Goal: Feedback & Contribution: Submit feedback/report problem

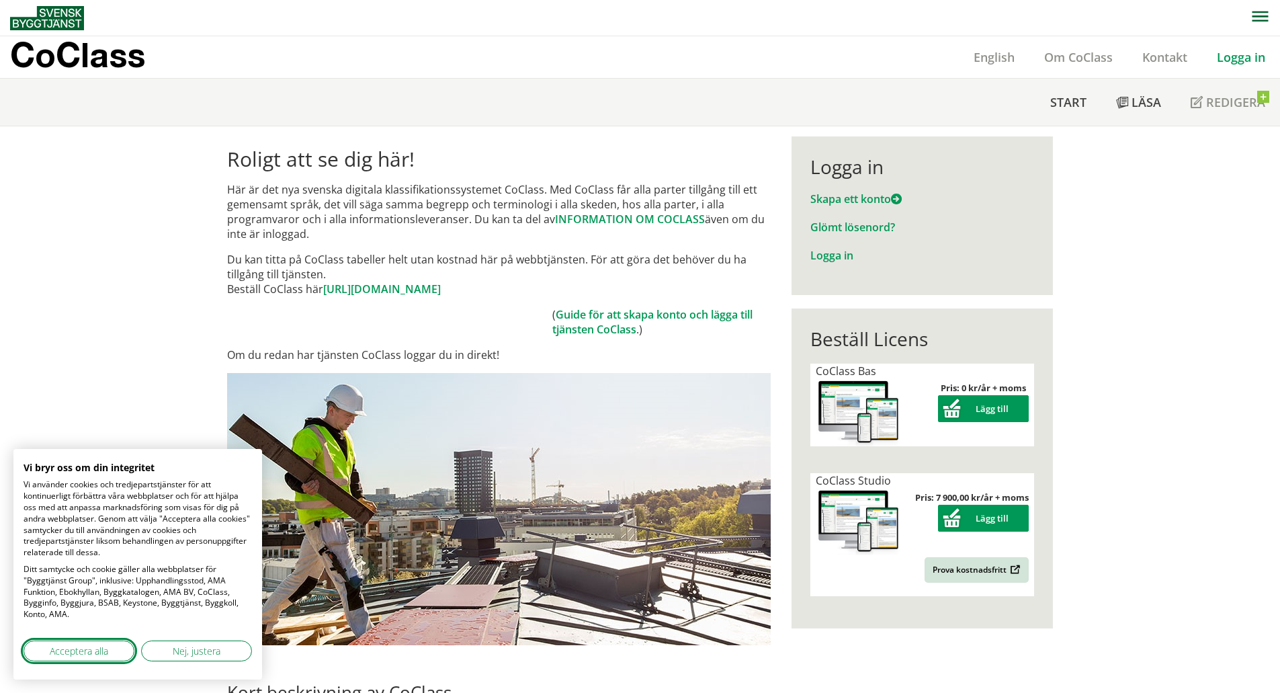
click at [65, 653] on span "Acceptera alla" at bounding box center [79, 651] width 58 height 14
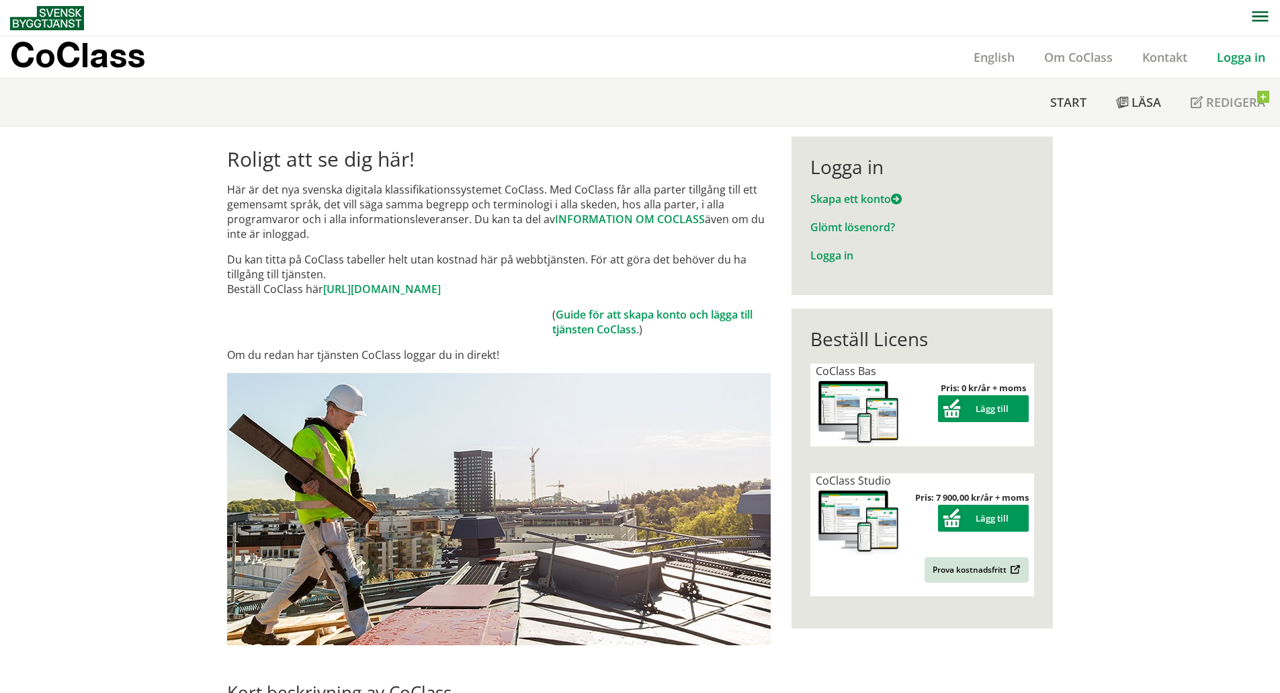
click at [1231, 53] on link "Logga in" at bounding box center [1241, 57] width 78 height 16
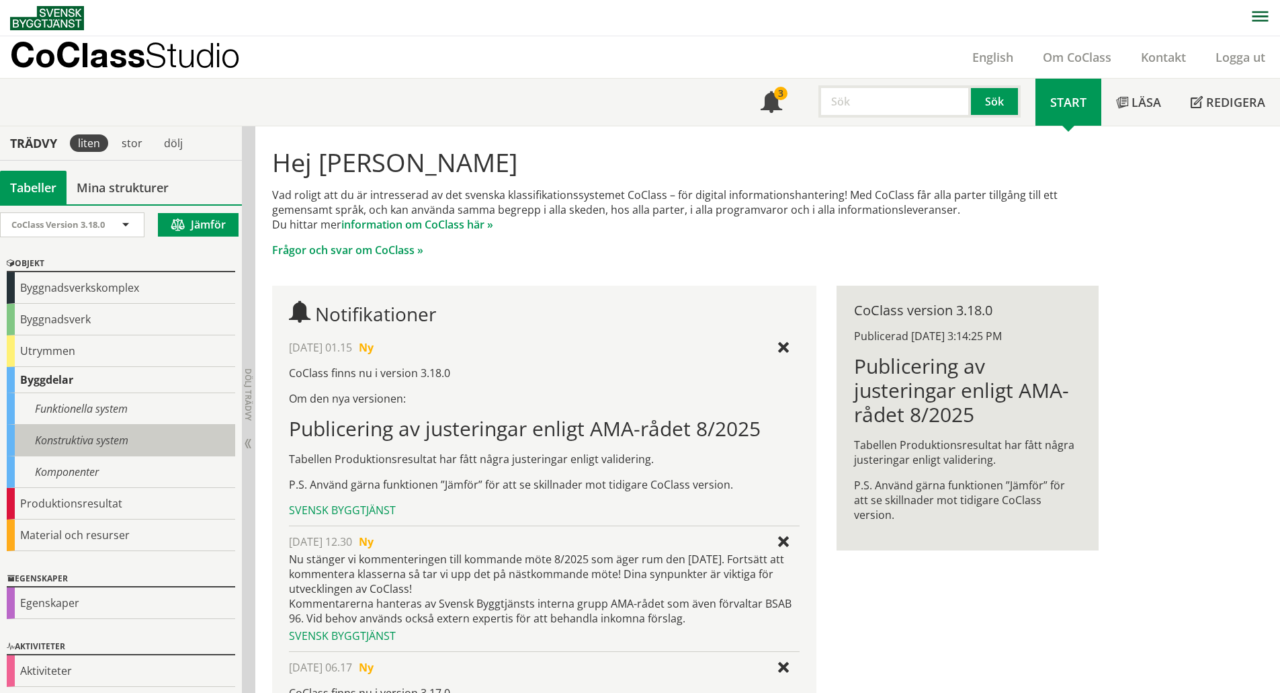
click at [85, 437] on div "Konstruktiva system" at bounding box center [121, 441] width 228 height 32
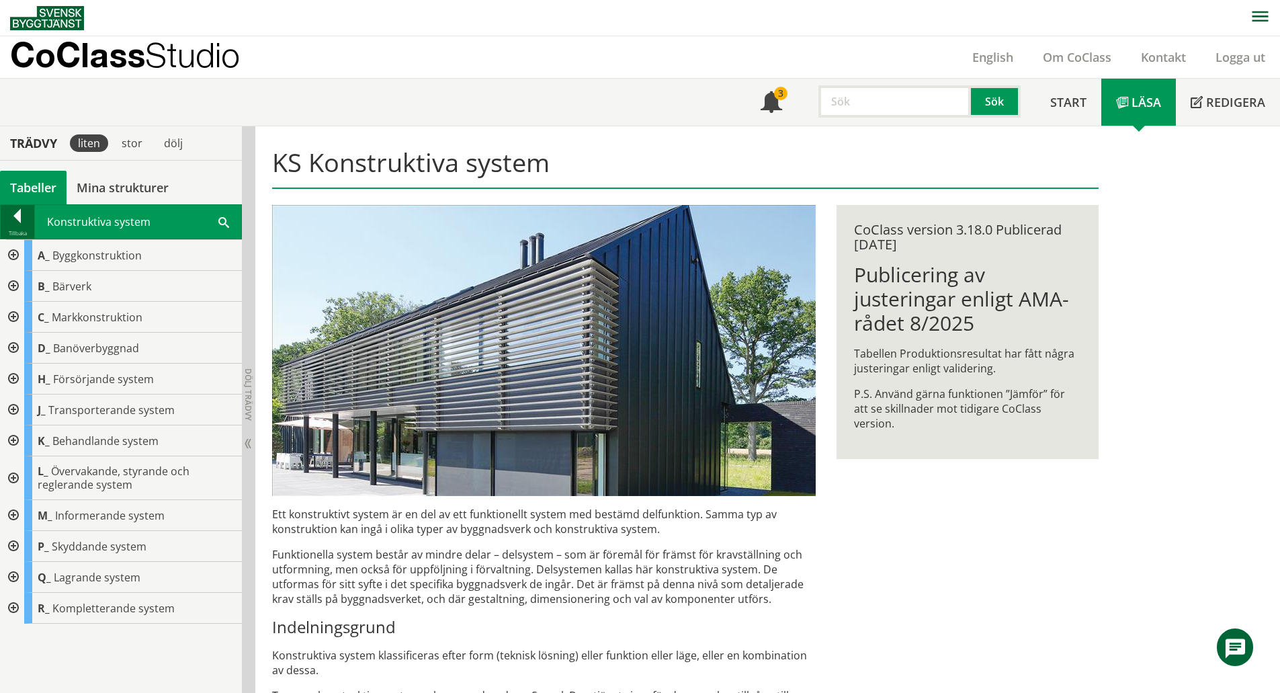
click at [15, 210] on div at bounding box center [18, 218] width 34 height 19
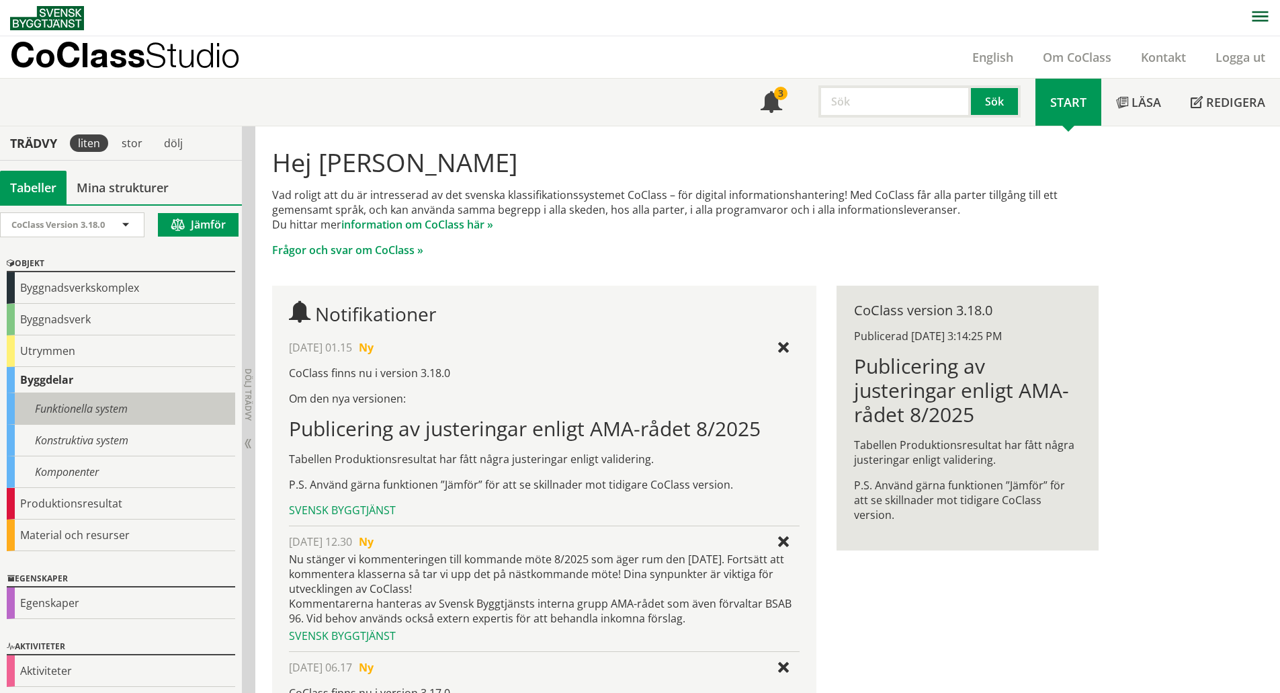
click at [62, 409] on div "Funktionella system" at bounding box center [121, 409] width 228 height 32
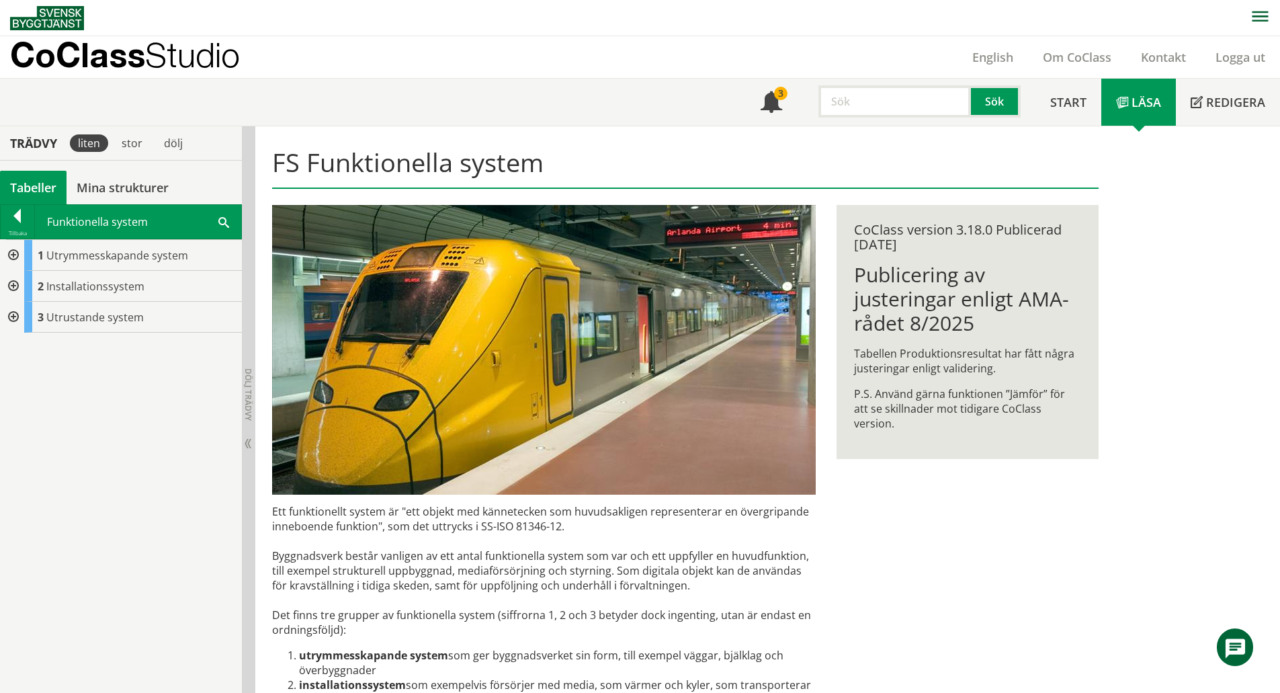
click at [13, 283] on div at bounding box center [12, 286] width 24 height 31
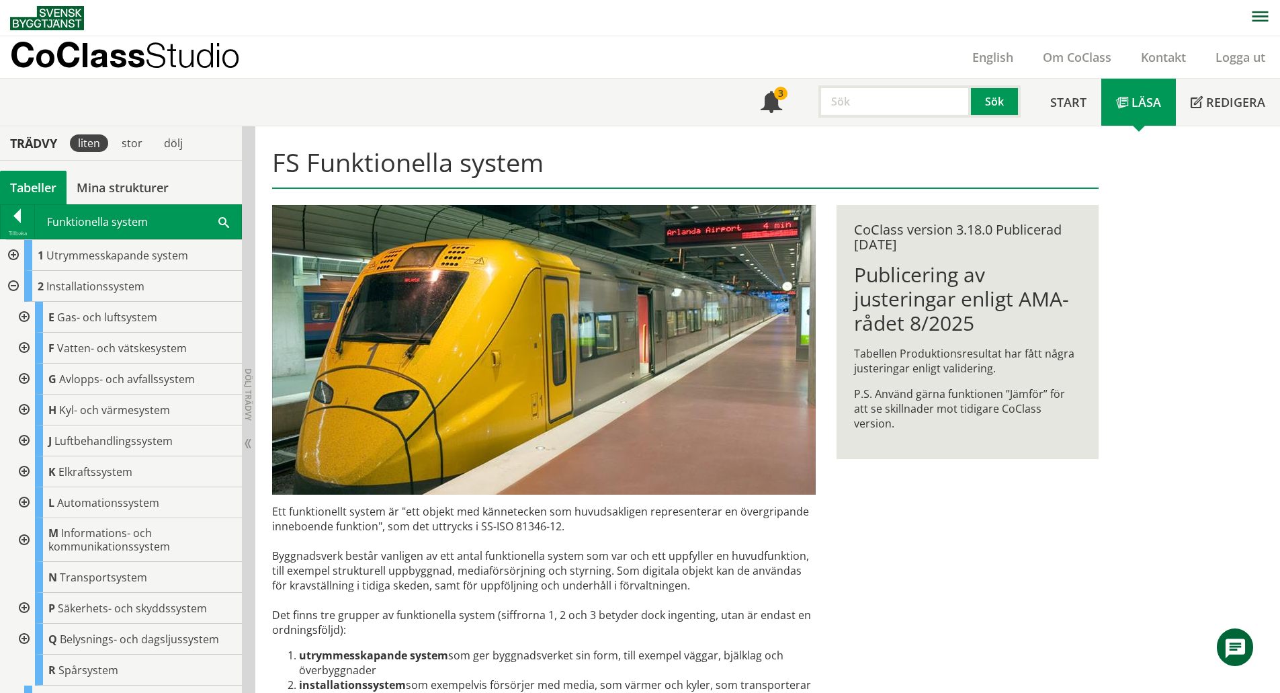
click at [22, 380] on div at bounding box center [23, 379] width 24 height 31
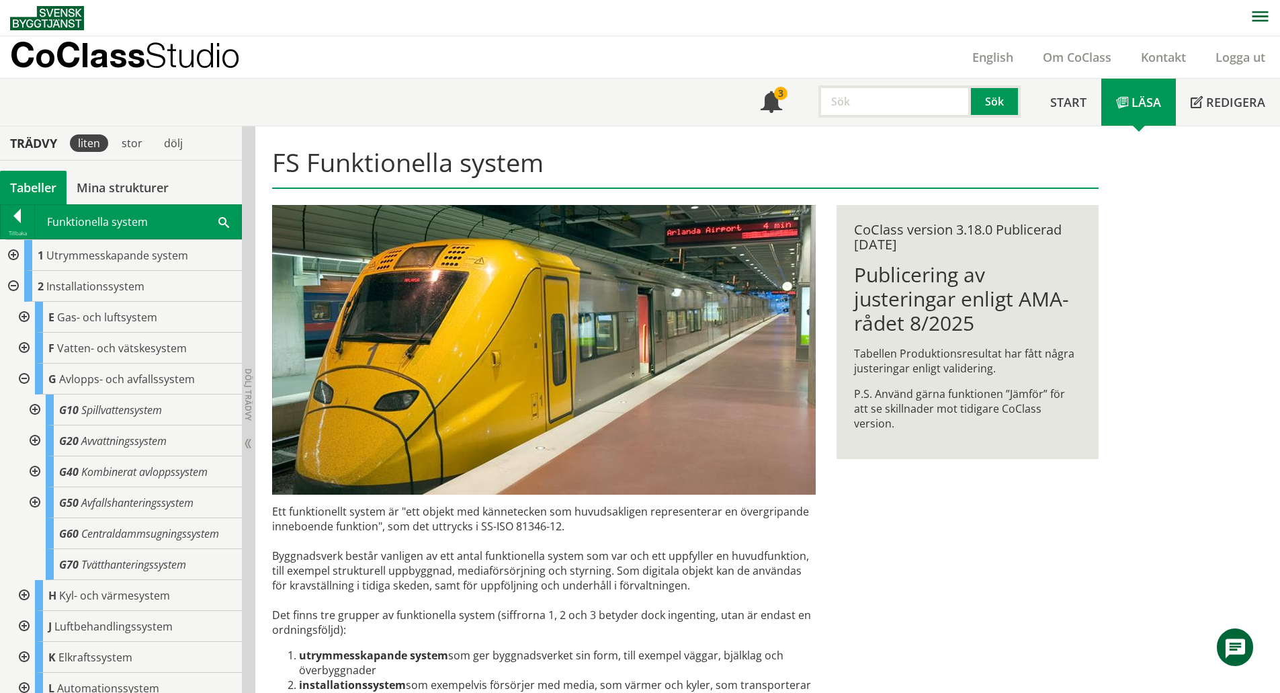
click at [38, 409] on div at bounding box center [34, 409] width 24 height 31
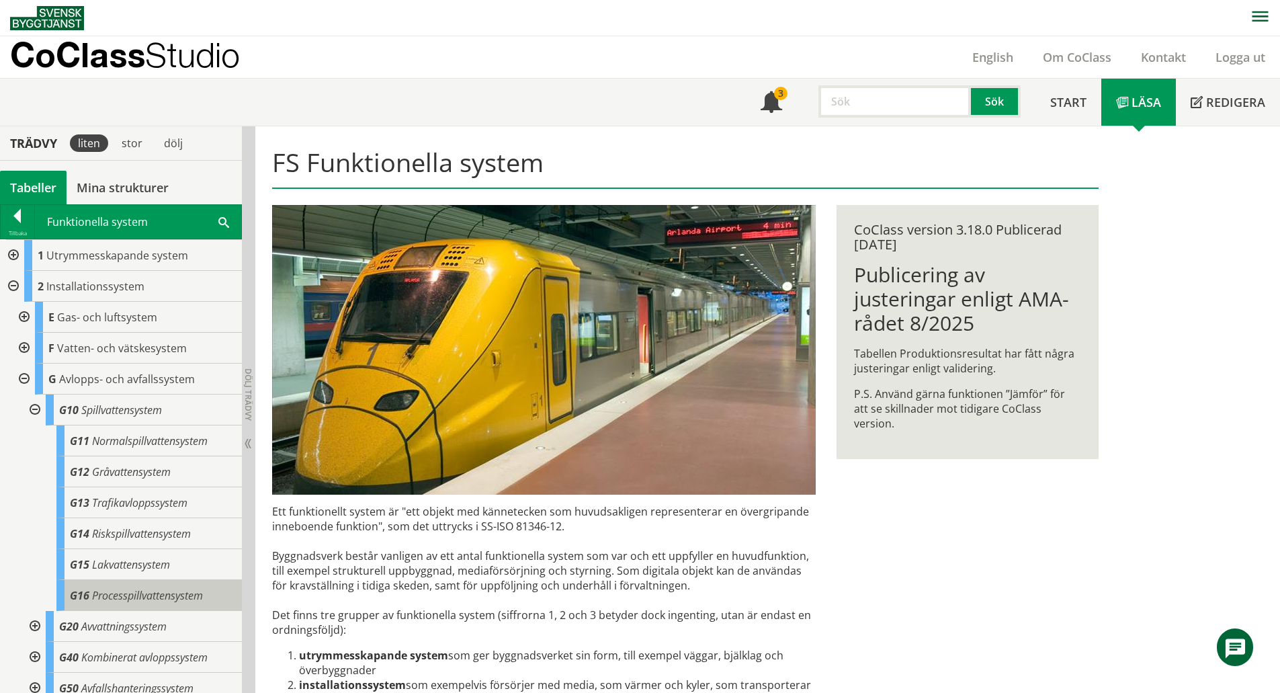
click at [138, 600] on span "Processpillvattensystem" at bounding box center [147, 595] width 111 height 15
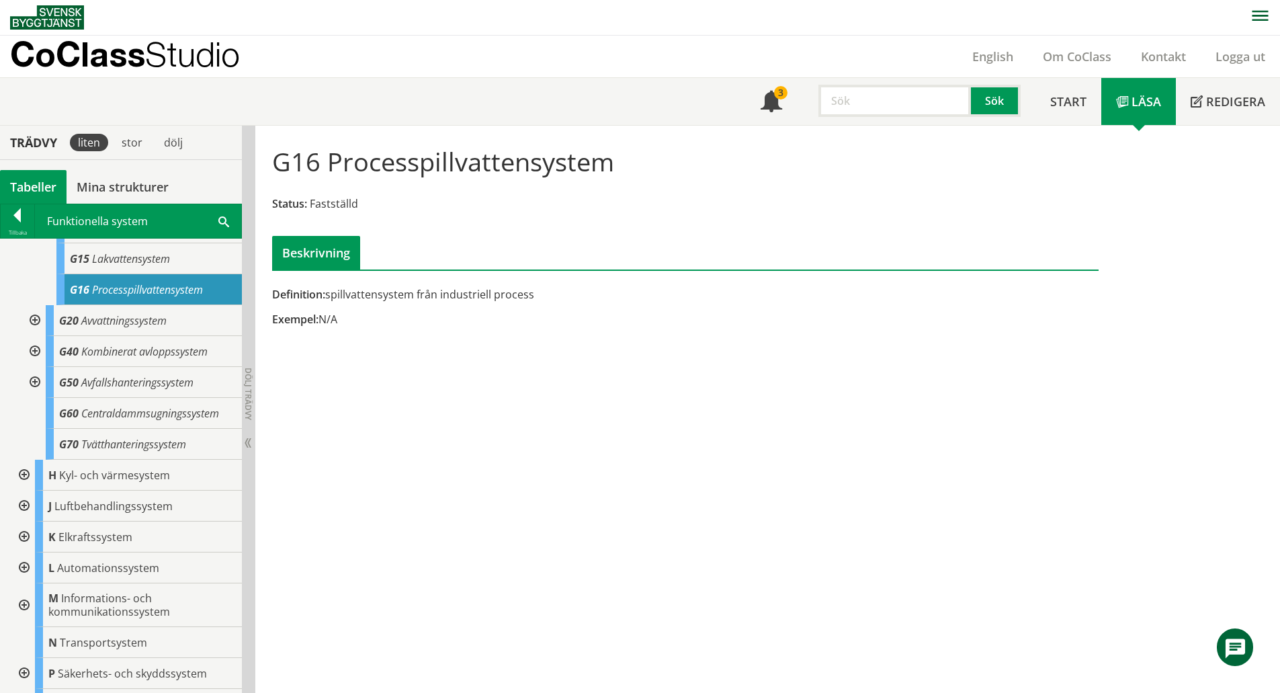
scroll to position [394, 0]
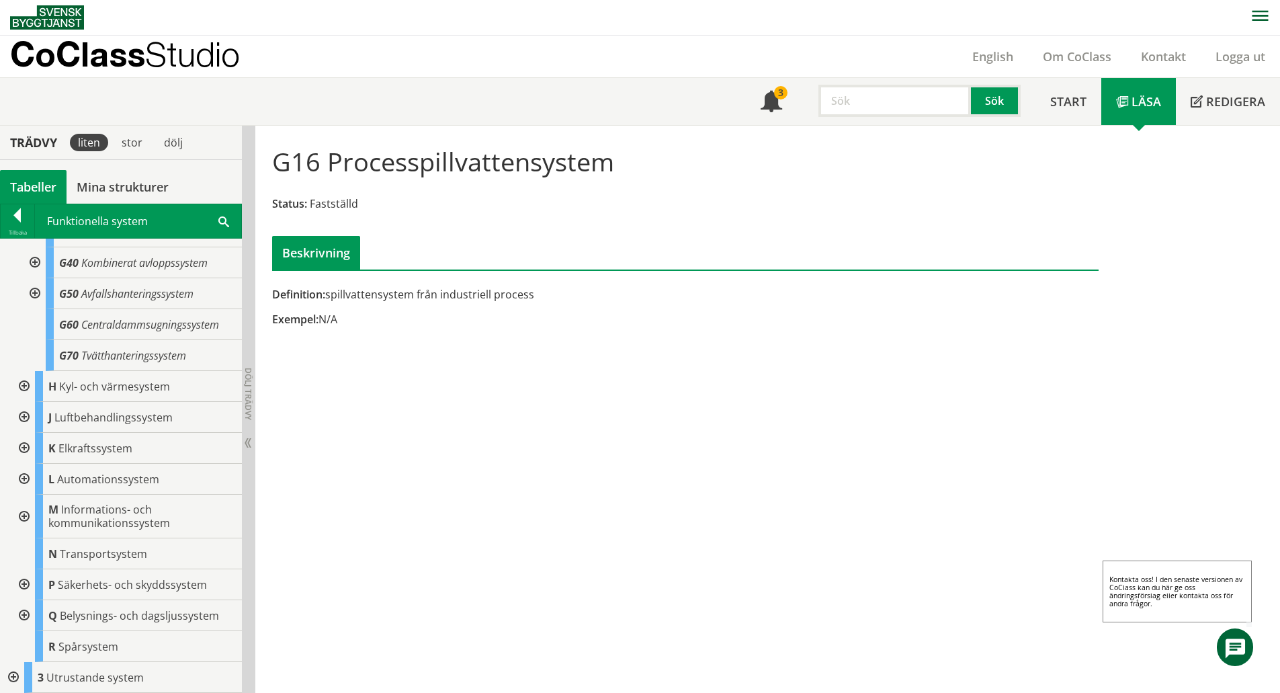
click at [1231, 647] on icon at bounding box center [1236, 648] width 24 height 101
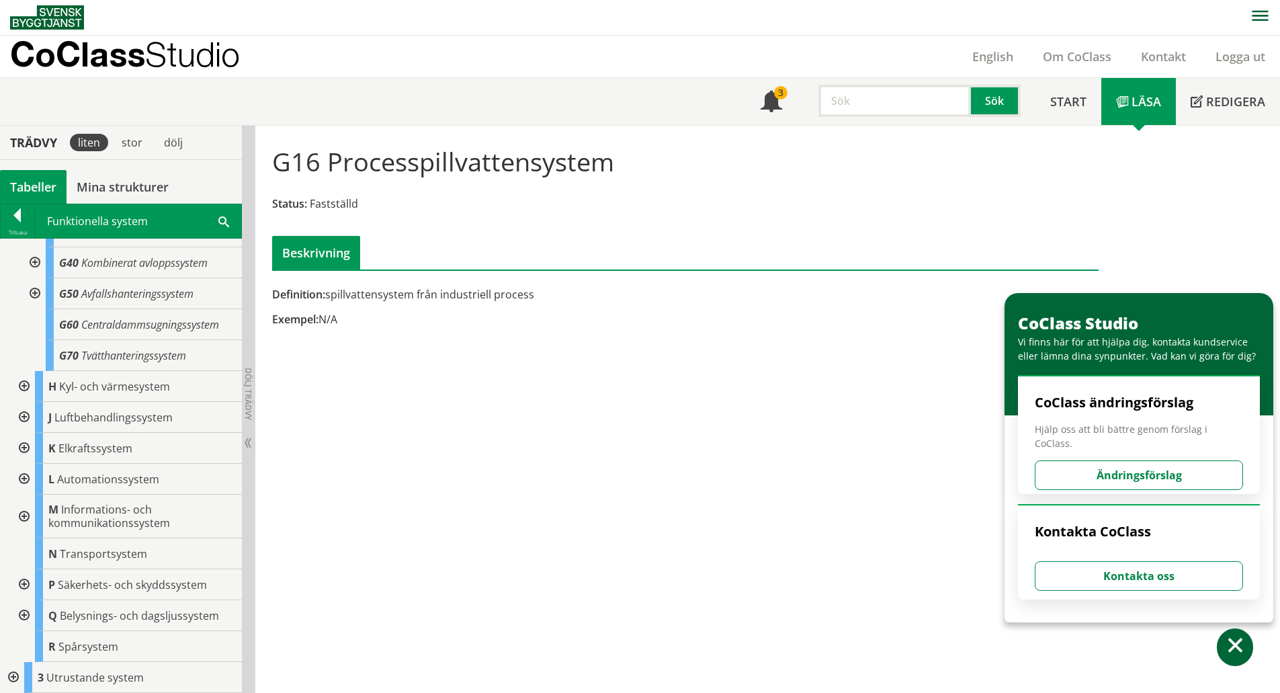
click at [1140, 462] on button "Ändringsförslag" at bounding box center [1139, 475] width 208 height 30
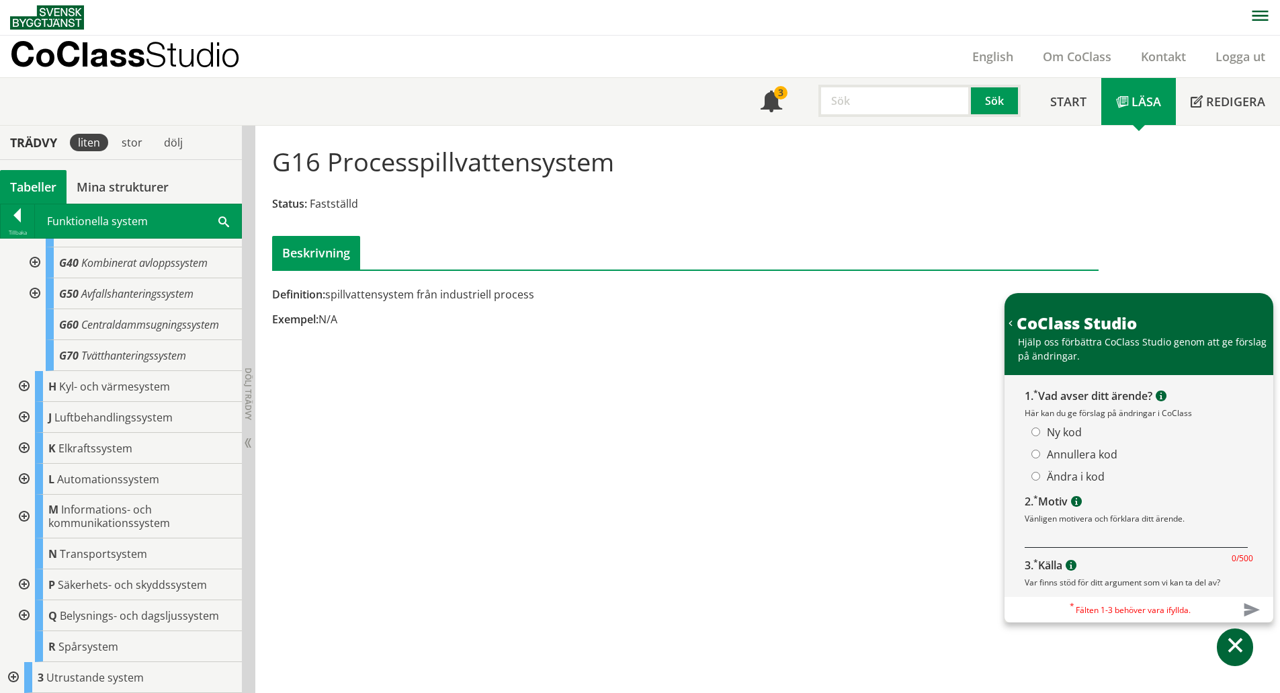
click at [1069, 433] on label "Ny kod" at bounding box center [1064, 432] width 35 height 15
click at [1040, 433] on input "Ny kod" at bounding box center [1035, 431] width 9 height 9
radio input "true"
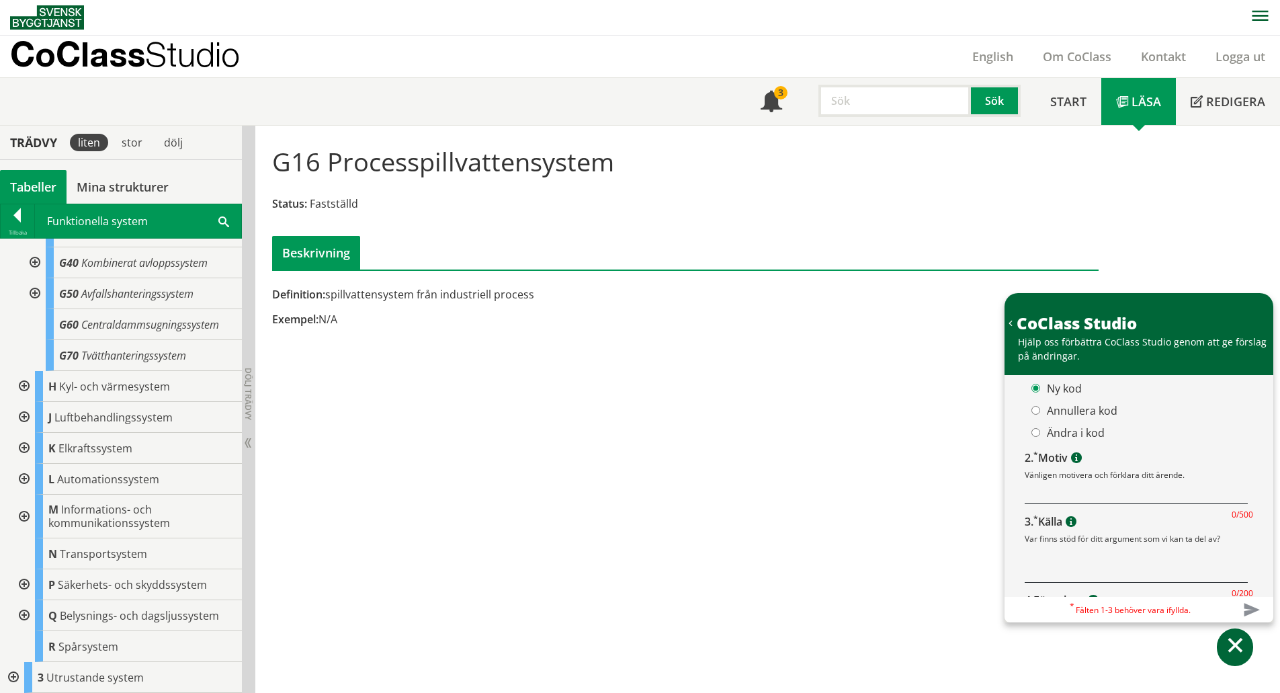
scroll to position [0, 0]
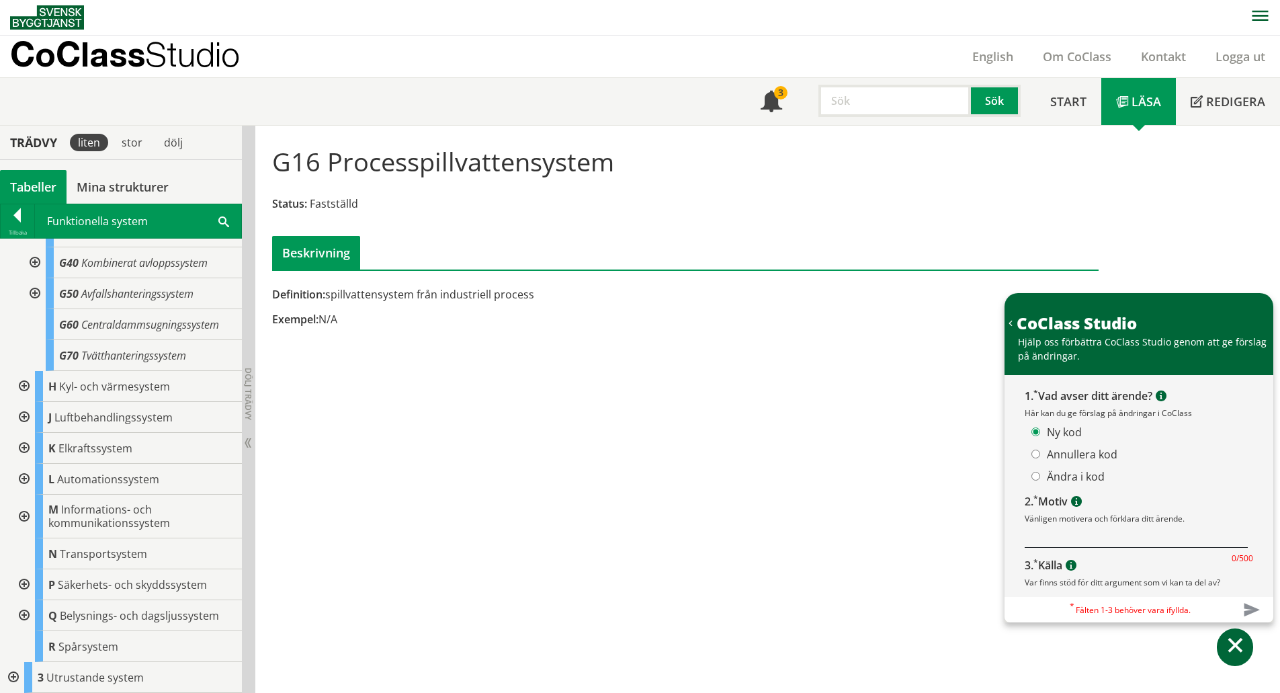
click at [1106, 540] on textarea at bounding box center [1136, 539] width 223 height 18
type textarea "V"
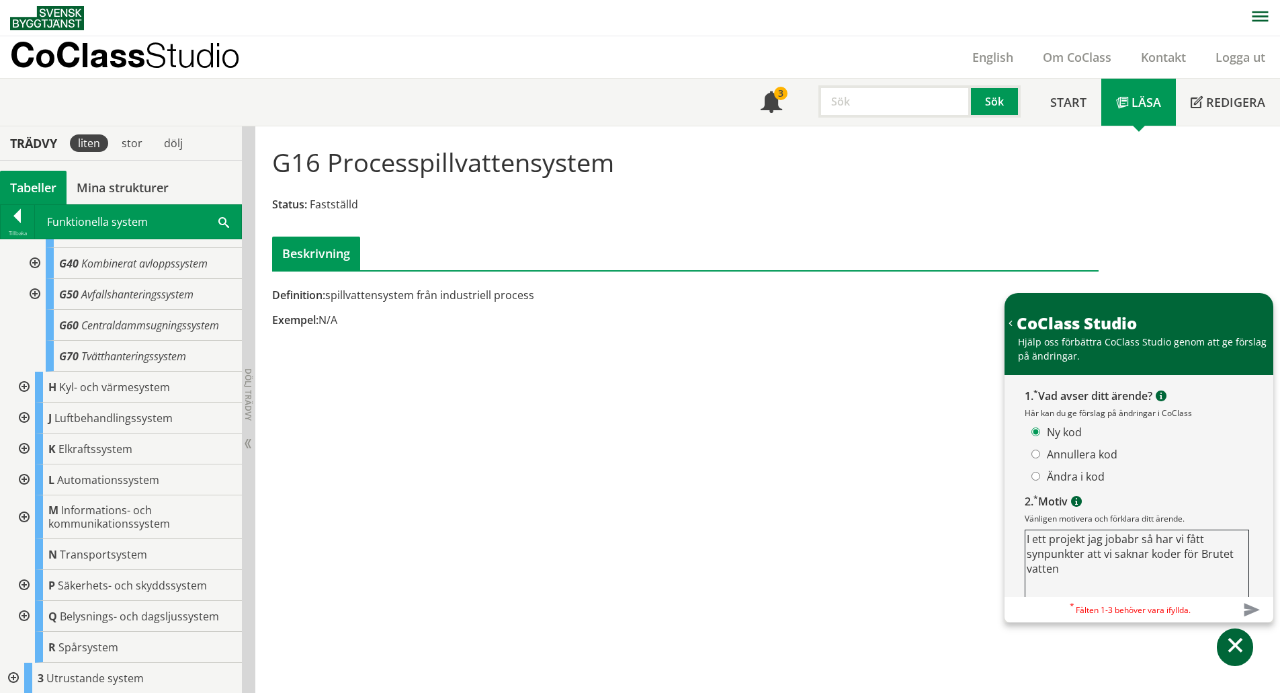
click at [1047, 545] on textarea "I ett projekt jag jobabr så har vi fått synpunkter att vi saknar koder för Brut…" at bounding box center [1137, 569] width 224 height 78
click at [1183, 541] on textarea "I ett anläggningsprojekt jag jobabr så har vi fått synpunkter att vi saknar kod…" at bounding box center [1137, 569] width 224 height 78
click at [1108, 573] on textarea "I ett anläggningsprojekt jag jobbar så har vi fått synpunkter att vi saknar kod…" at bounding box center [1137, 569] width 224 height 78
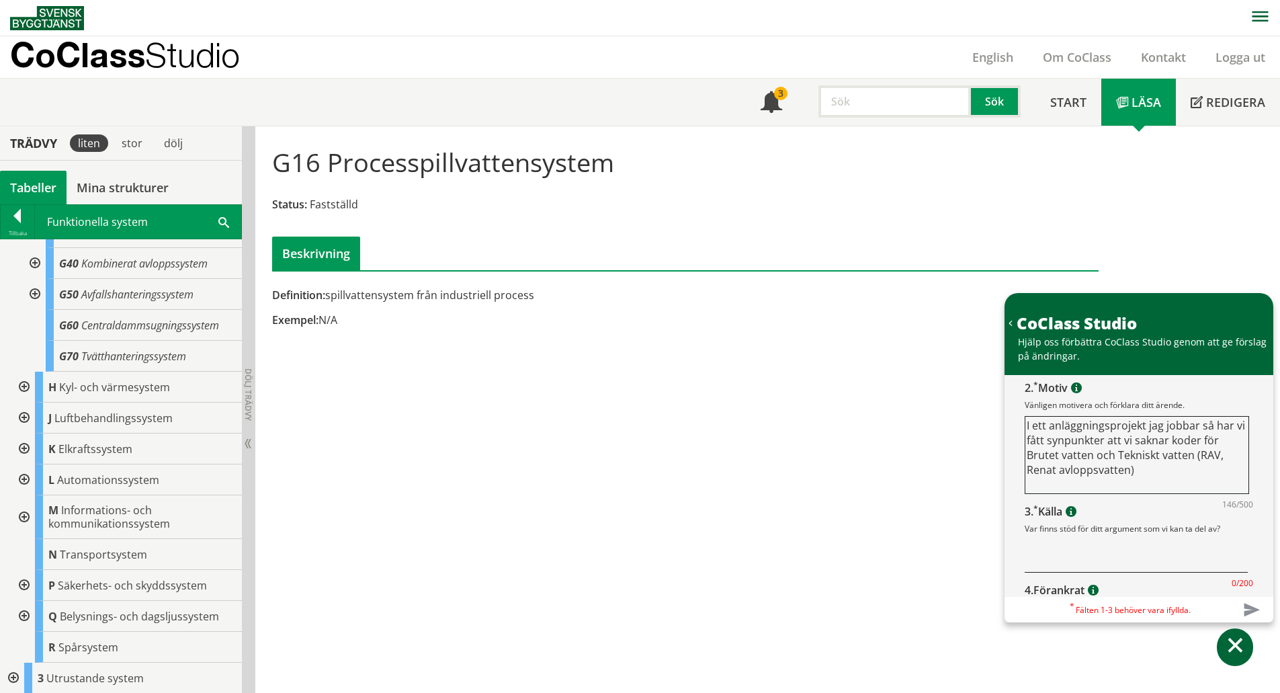
scroll to position [157, 0]
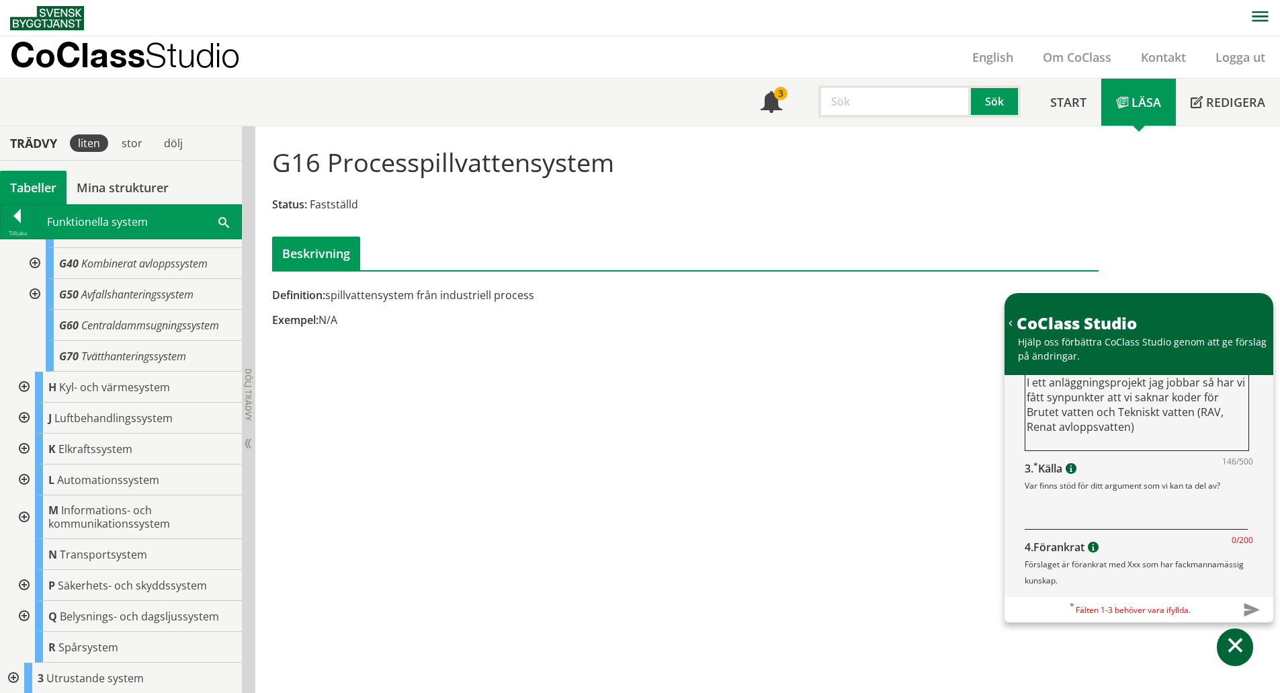
click at [1142, 431] on textarea "I ett anläggningsprojekt jag jobbar så har vi fått synpunkter att vi saknar kod…" at bounding box center [1137, 412] width 224 height 78
click at [1066, 446] on textarea "I ett anläggningsprojekt jag jobbar så har vi fått synpunkter att vi saknar kod…" at bounding box center [1137, 412] width 224 height 78
type textarea "I ett anläggningsprojekt jag jobbar så har vi fått synpunkter att vi saknar kod…"
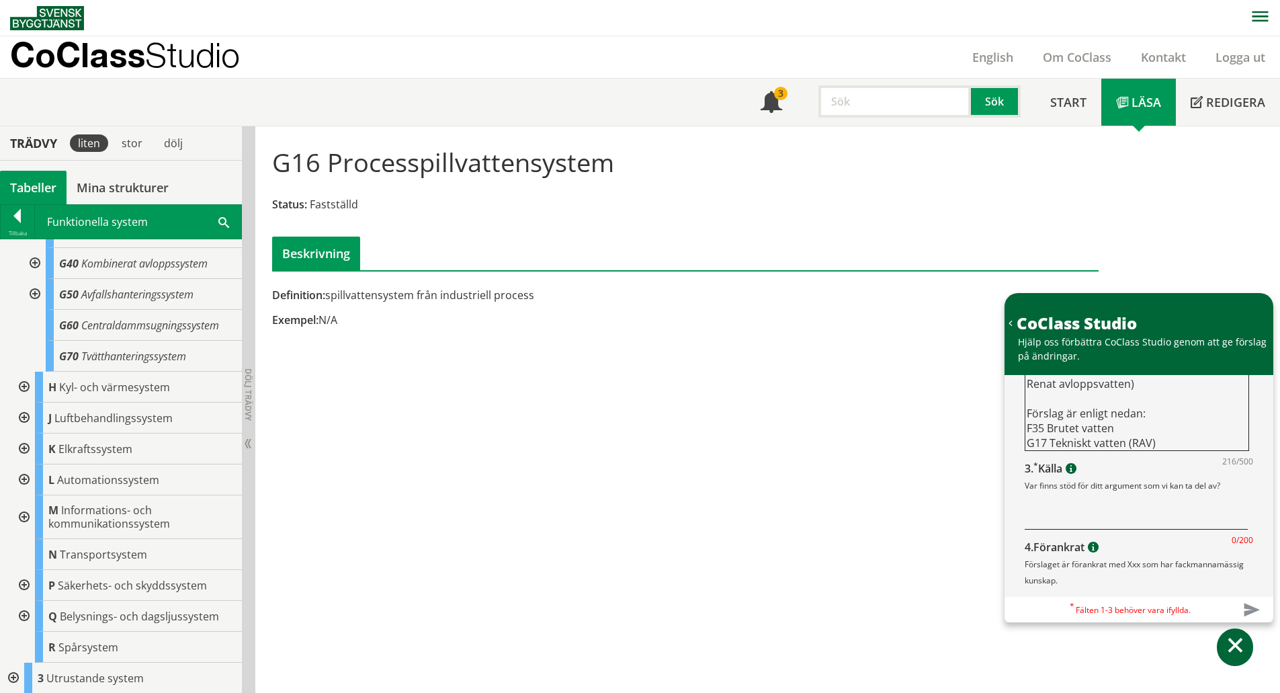
click at [1095, 519] on textarea at bounding box center [1136, 513] width 223 height 33
click at [1072, 467] on span at bounding box center [1069, 469] width 14 height 11
click at [1060, 522] on textarea at bounding box center [1136, 513] width 223 height 33
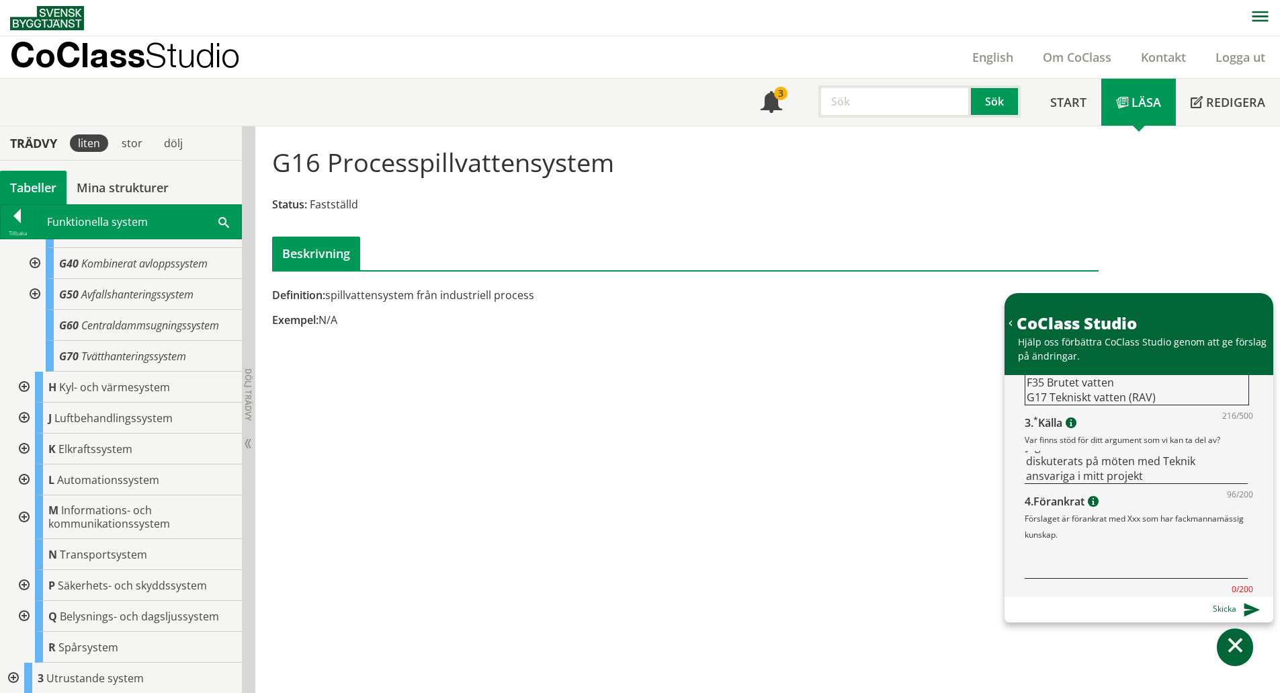
scroll to position [1, 0]
type textarea "Jag har inte hittat detta utan det har diskuterats på möten med Teknik ansvarig…"
click at [1101, 560] on textarea at bounding box center [1136, 562] width 223 height 33
click at [1081, 571] on textarea at bounding box center [1136, 562] width 223 height 33
click at [1098, 504] on span at bounding box center [1092, 502] width 14 height 11
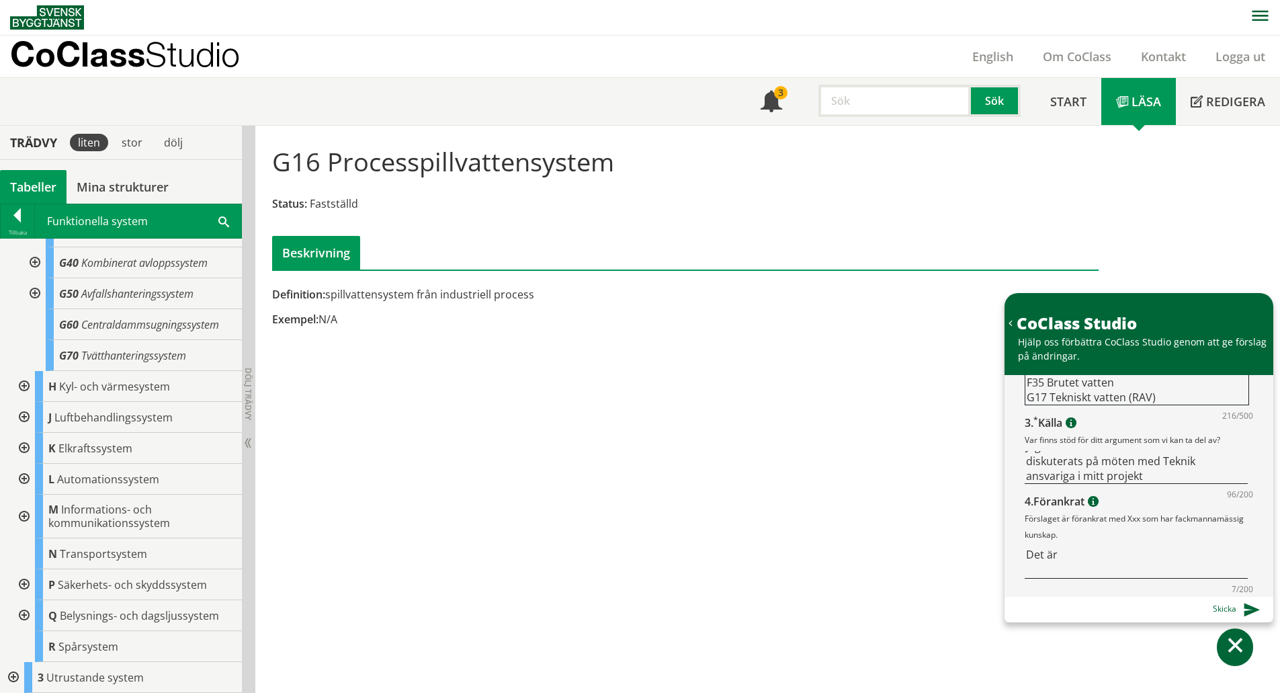
click at [1079, 553] on textarea "Det är" at bounding box center [1136, 562] width 223 height 33
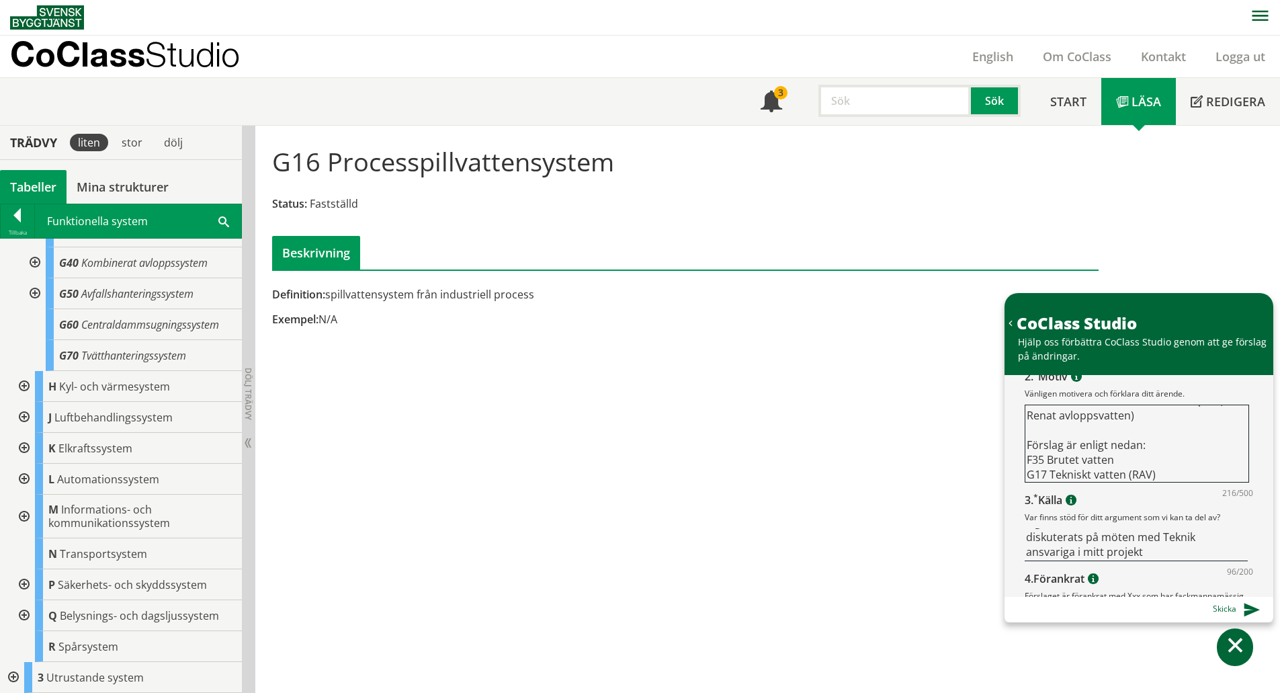
scroll to position [202, 0]
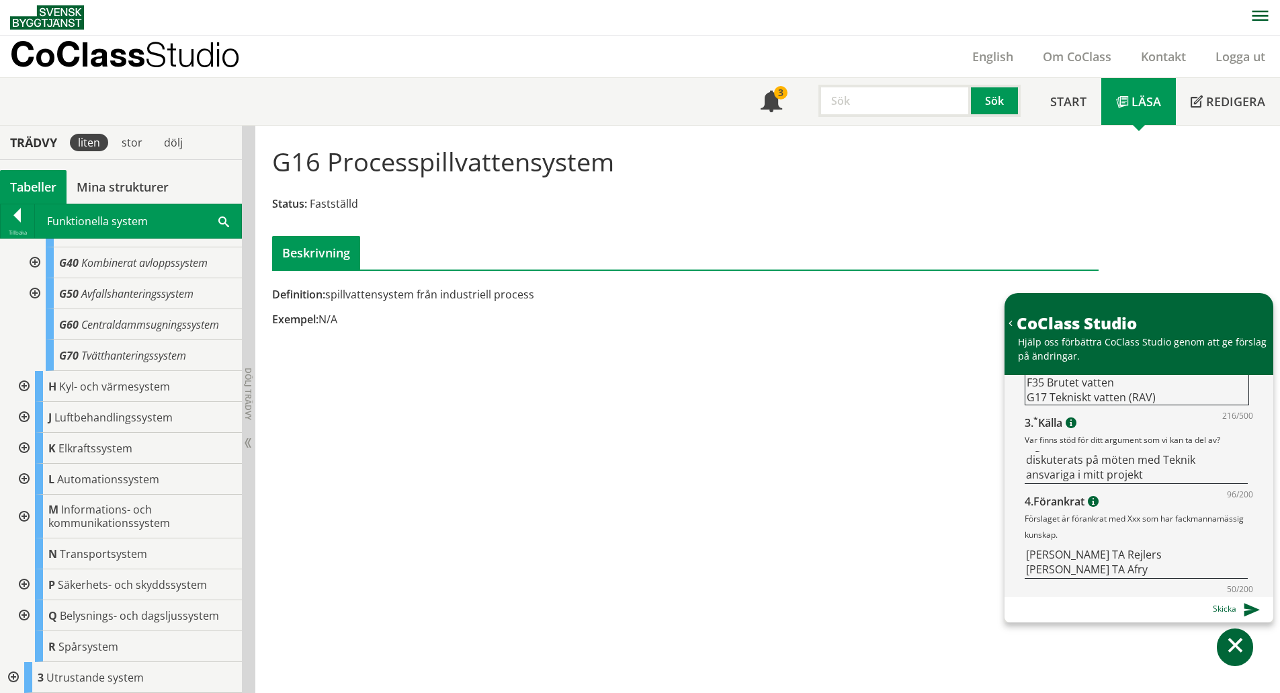
type textarea "Fredrik Jonsson TA Rejlers Michael Hedlund TA Afry"
click at [1259, 611] on link at bounding box center [1251, 609] width 17 height 17
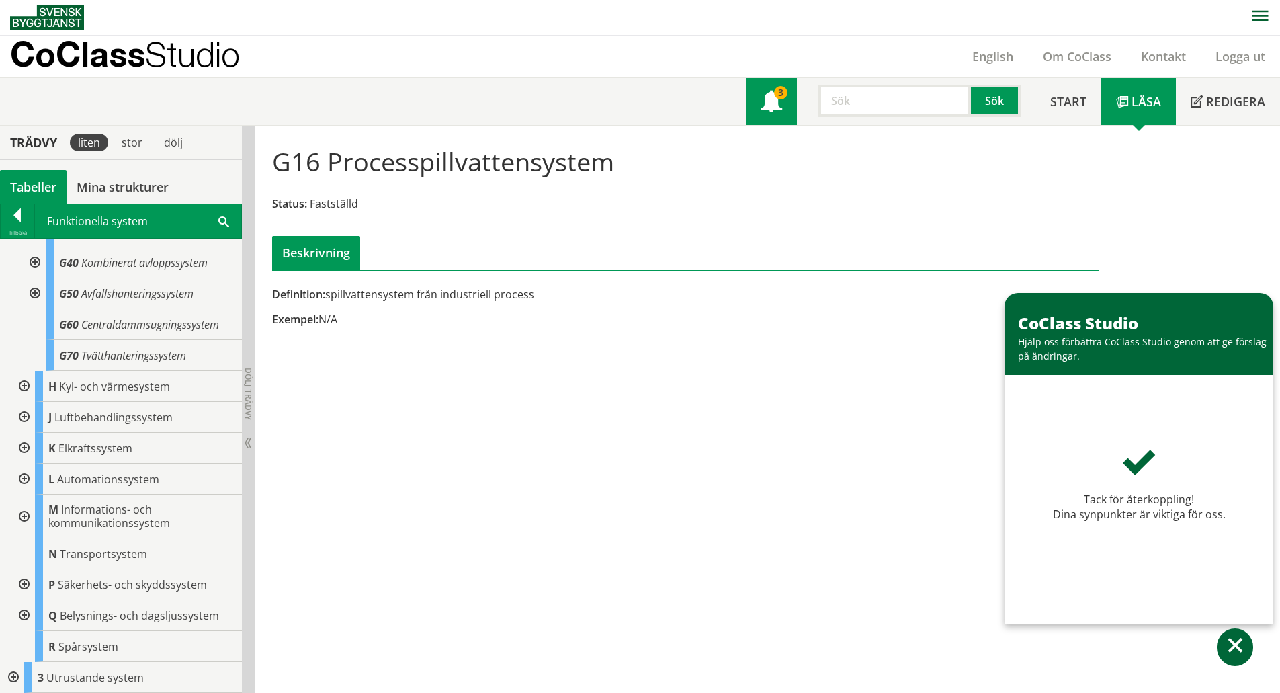
click at [769, 113] on span at bounding box center [772, 103] width 22 height 22
